Goal: Transaction & Acquisition: Purchase product/service

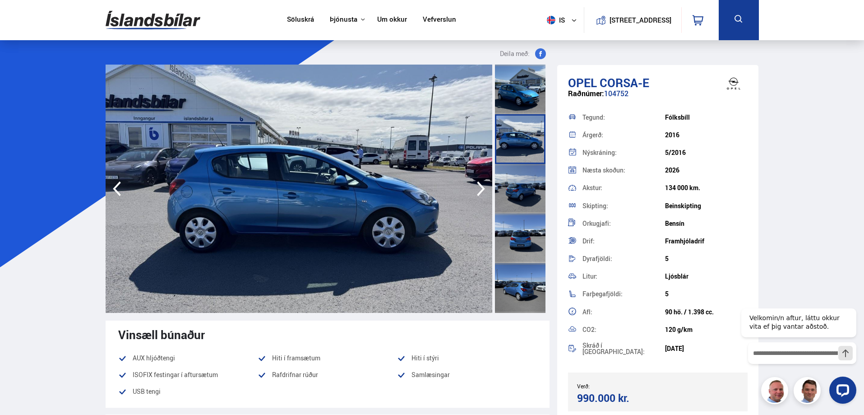
click at [247, 202] on img at bounding box center [299, 189] width 387 height 248
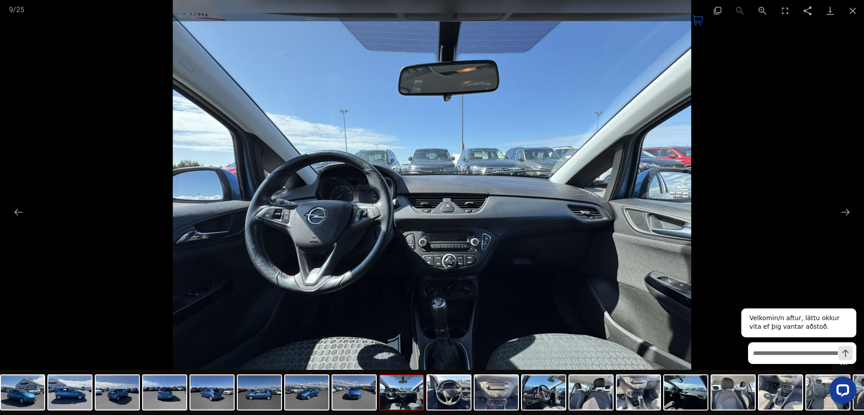
click at [333, 239] on img at bounding box center [432, 207] width 519 height 415
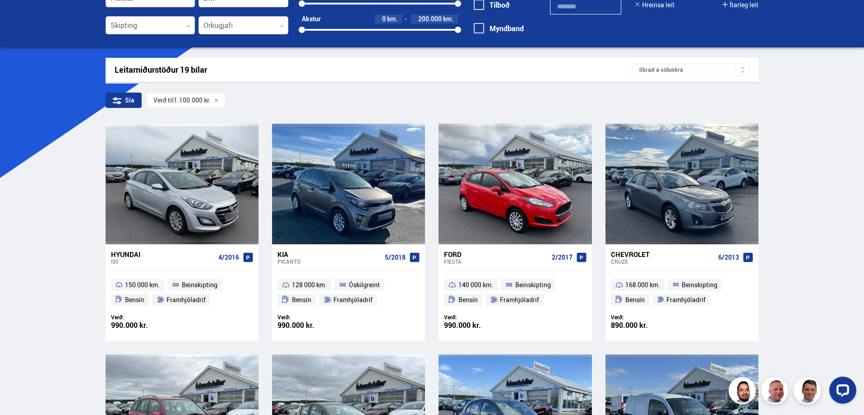
scroll to position [90, 0]
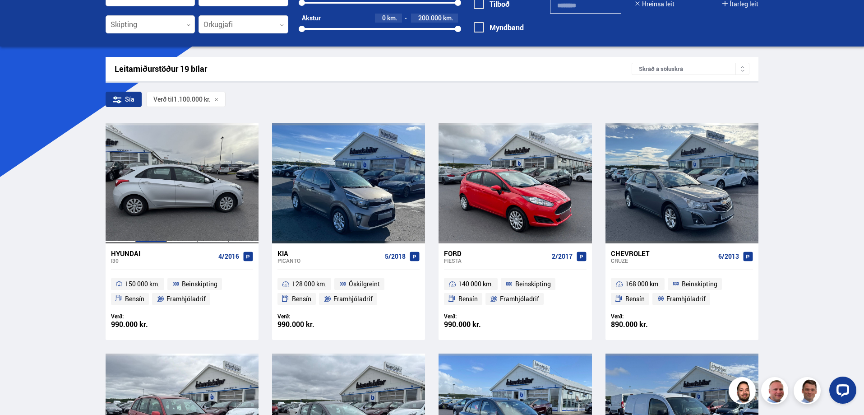
click at [158, 195] on div at bounding box center [151, 183] width 31 height 120
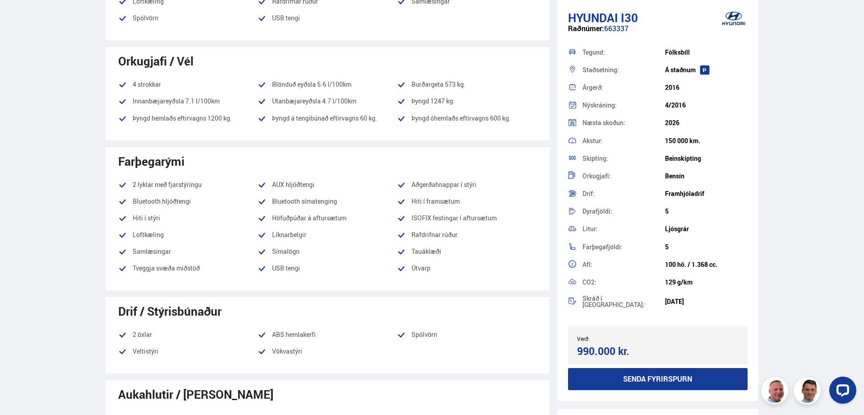
scroll to position [406, 0]
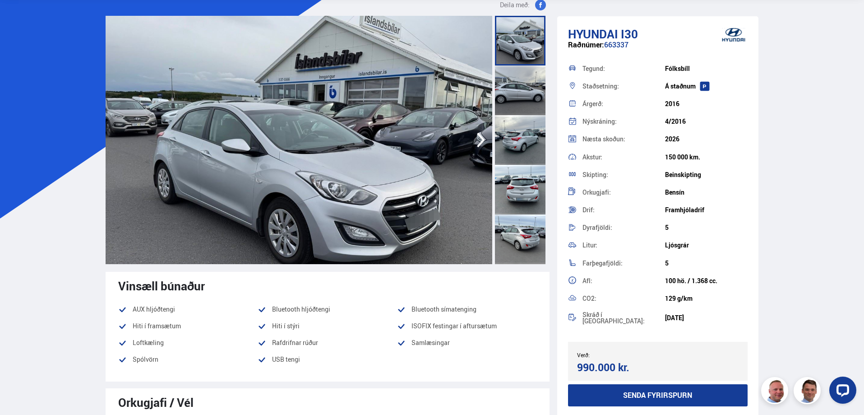
scroll to position [45, 0]
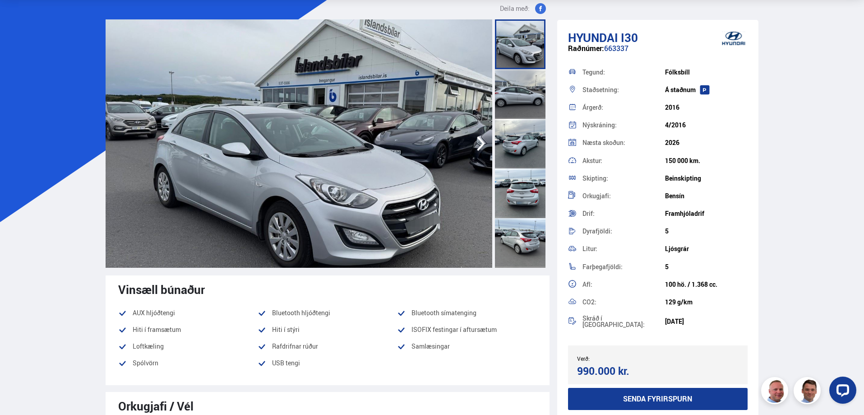
click at [293, 220] on img at bounding box center [299, 143] width 387 height 248
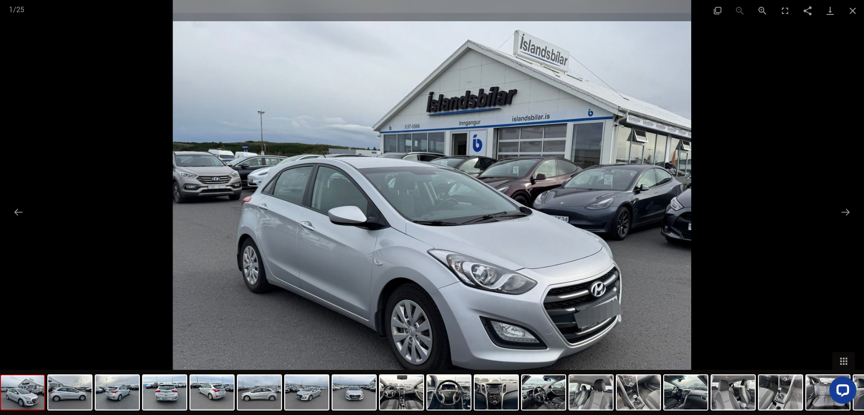
click at [576, 241] on img at bounding box center [432, 207] width 519 height 415
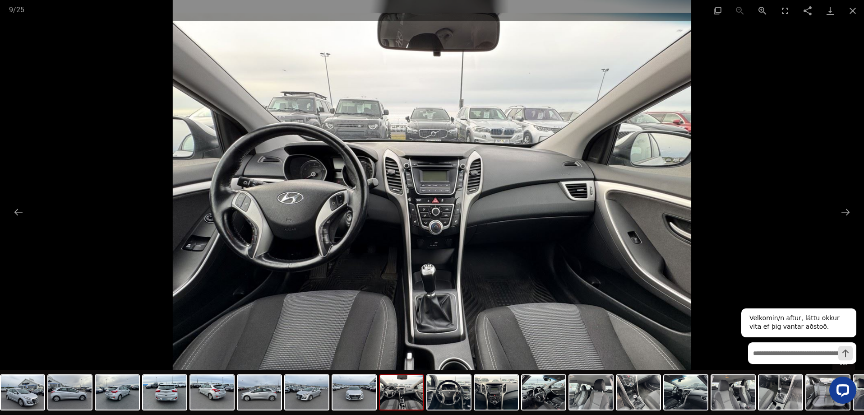
click at [405, 242] on img at bounding box center [432, 207] width 519 height 415
click at [398, 205] on img at bounding box center [432, 207] width 519 height 415
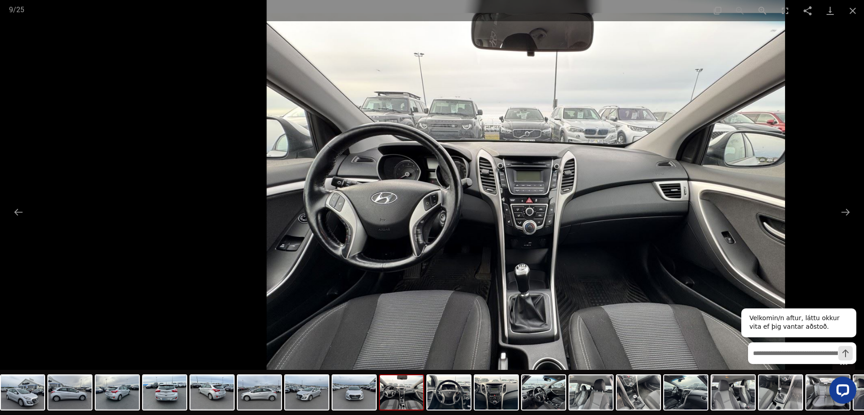
drag, startPoint x: 427, startPoint y: 222, endPoint x: 492, endPoint y: 221, distance: 65.0
click at [509, 220] on img at bounding box center [526, 207] width 519 height 415
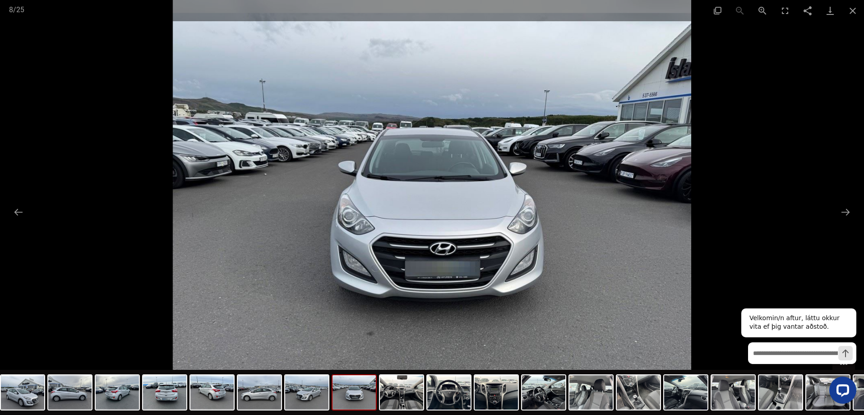
drag, startPoint x: 841, startPoint y: 215, endPoint x: 823, endPoint y: 199, distance: 23.7
click at [841, 215] on button "Next slide" at bounding box center [845, 212] width 19 height 18
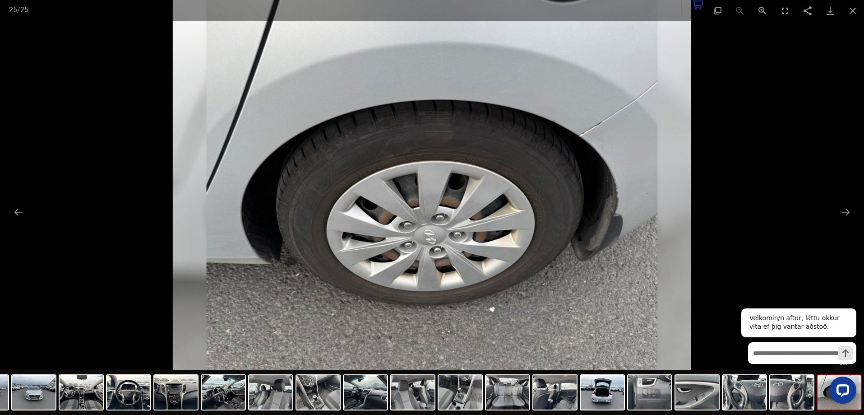
scroll to position [0, 0]
